Goal: Task Accomplishment & Management: Use online tool/utility

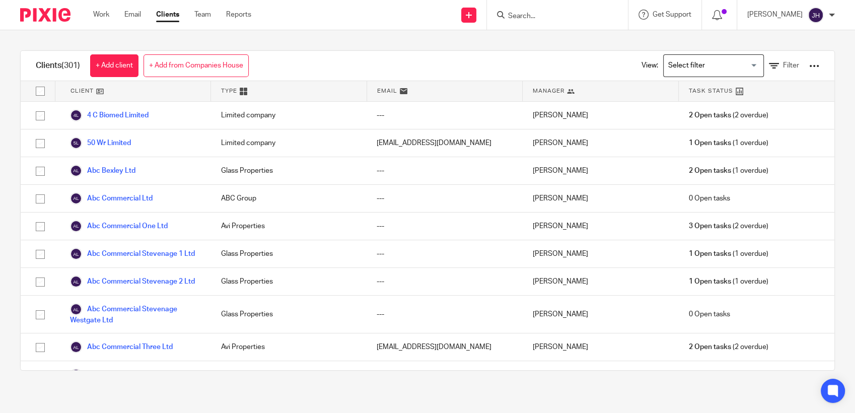
click at [105, 23] on div "Work Email Clients Team Reports Work Email Clients Team Reports Settings" at bounding box center [174, 15] width 183 height 30
click at [105, 7] on div "Work Email Clients Team Reports Work Email Clients Team Reports Settings" at bounding box center [174, 15] width 183 height 30
click at [97, 19] on link "Work" at bounding box center [101, 15] width 16 height 10
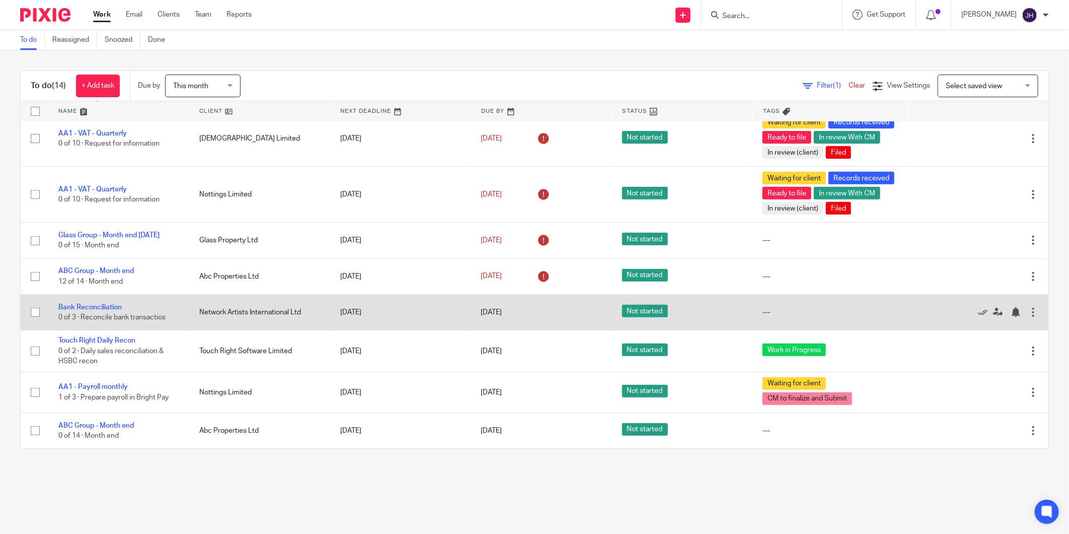
scroll to position [305, 0]
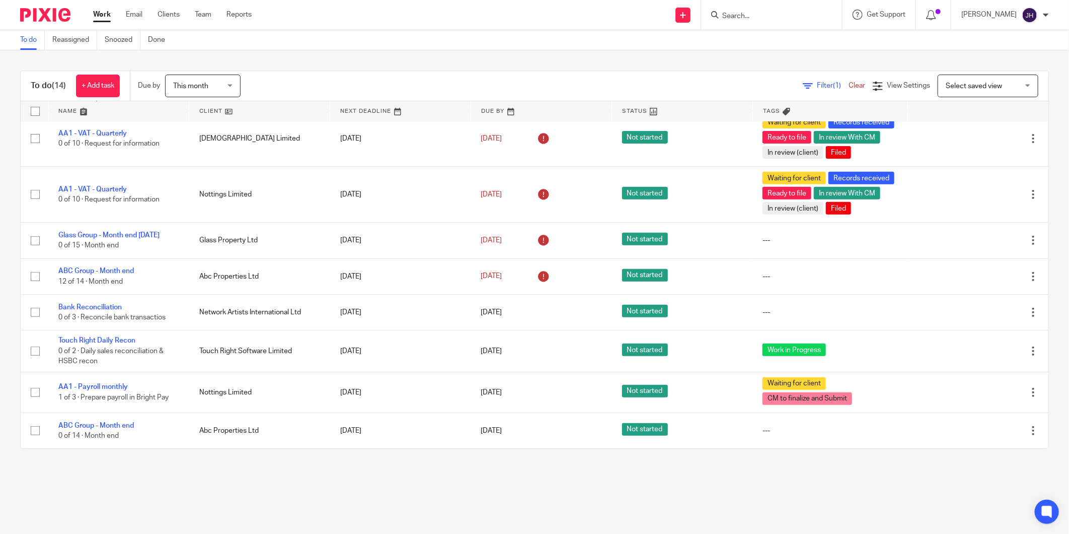
click at [347, 412] on main "To do Reassigned Snoozed Done To do (14) + Add task Due by This month This mont…" at bounding box center [534, 267] width 1069 height 534
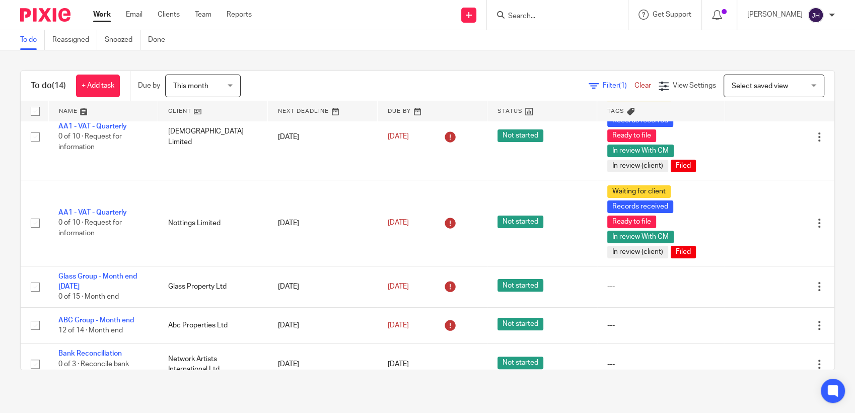
scroll to position [211, 0]
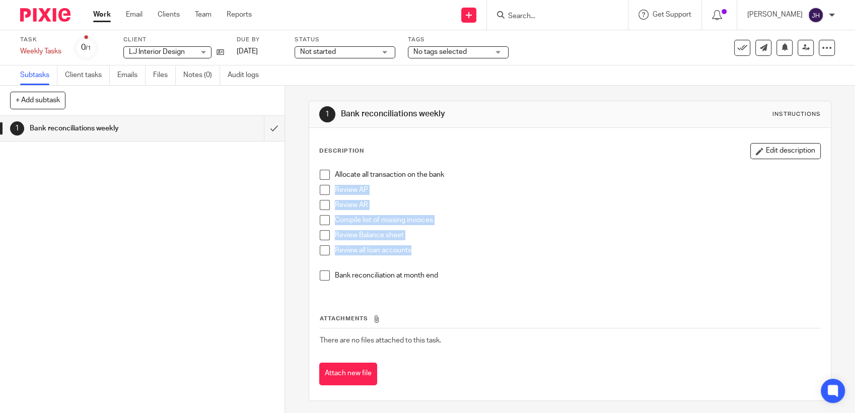
drag, startPoint x: 332, startPoint y: 188, endPoint x: 415, endPoint y: 254, distance: 105.7
click at [415, 254] on div "Allocate all transaction on the bank Review AP Review AR Compile list of missin…" at bounding box center [570, 229] width 510 height 128
copy div "Review AP Review AR Compile list of missing invoices Review Balance sheet Revie…"
click at [322, 217] on span at bounding box center [325, 220] width 10 height 10
click at [478, 284] on div "Bank reconciliation at month end" at bounding box center [577, 277] width 485 height 15
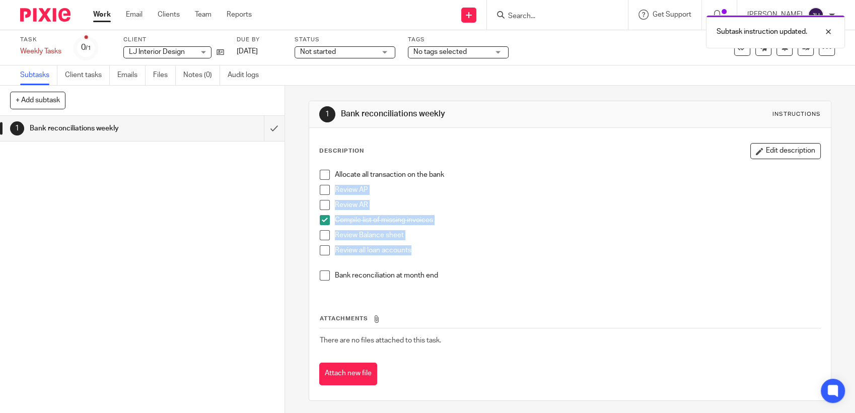
click at [472, 223] on p "Compile list of missing invoices" at bounding box center [577, 220] width 485 height 10
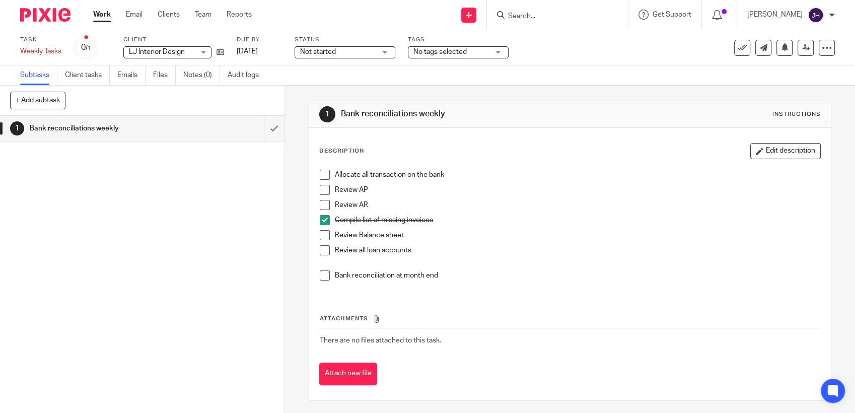
click at [322, 207] on span at bounding box center [325, 205] width 10 height 10
click at [322, 189] on span at bounding box center [325, 190] width 10 height 10
click at [324, 233] on span at bounding box center [325, 235] width 10 height 10
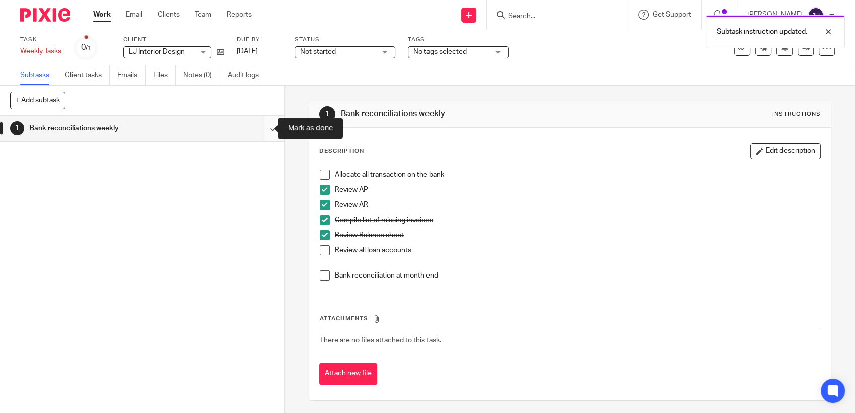
click at [260, 127] on input "submit" at bounding box center [142, 128] width 284 height 25
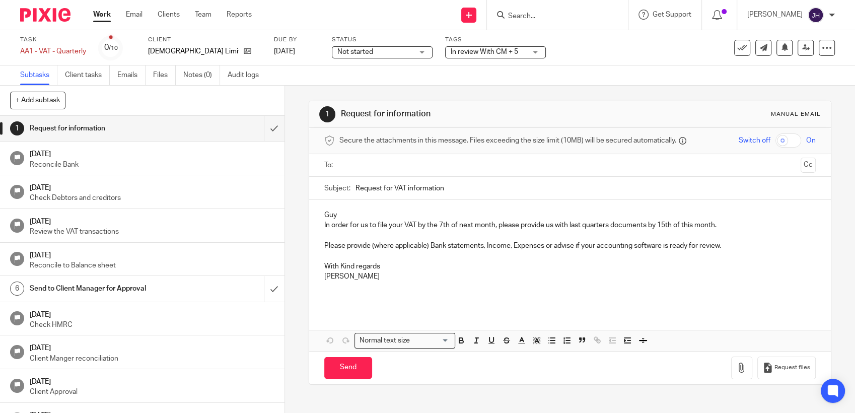
click at [507, 268] on p "With Kind regards" at bounding box center [569, 266] width 491 height 10
